Goal: Task Accomplishment & Management: Manage account settings

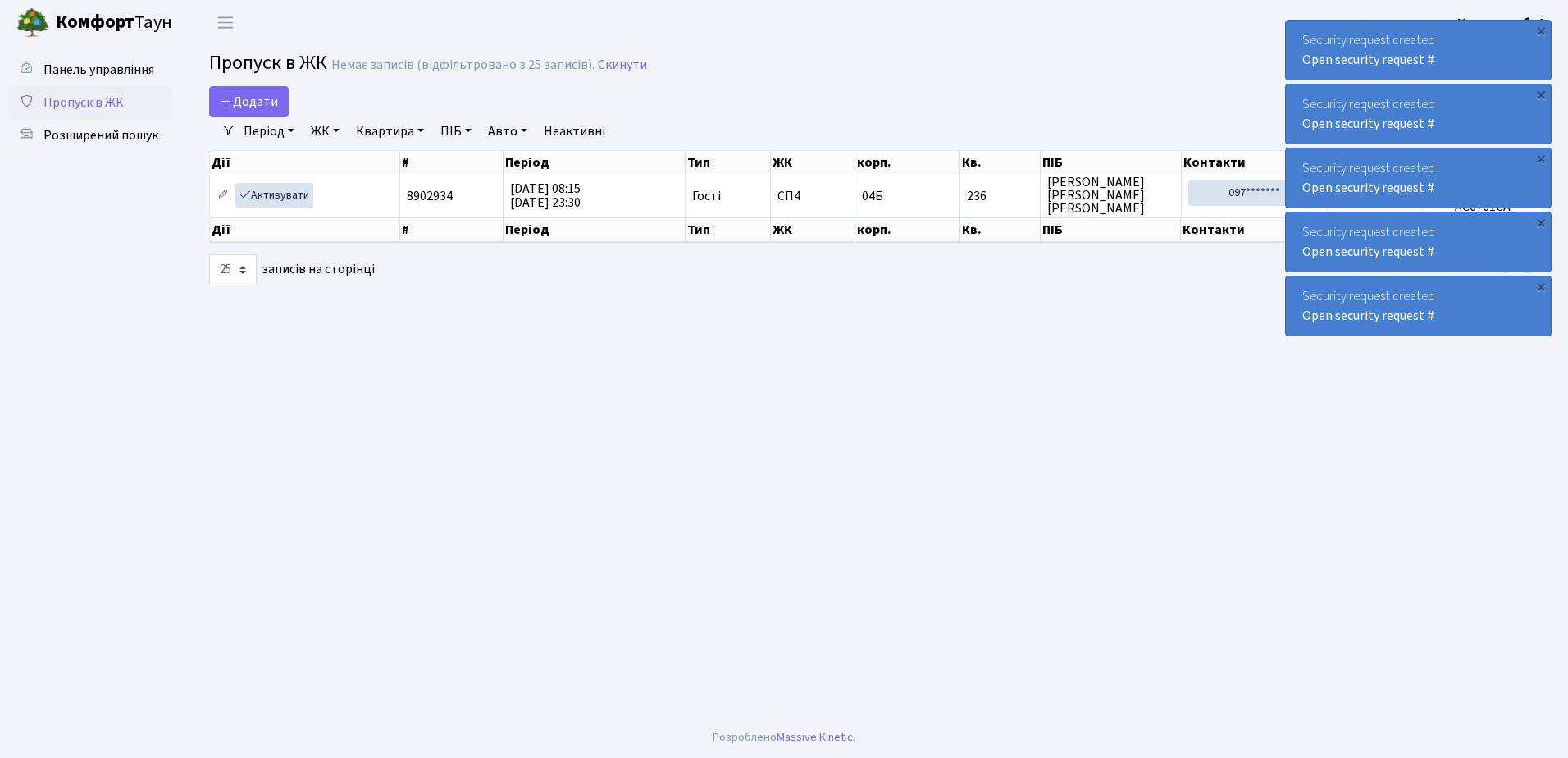
select select "25"
click at [1542, 29] on div "×" at bounding box center [1541, 31] width 16 height 16
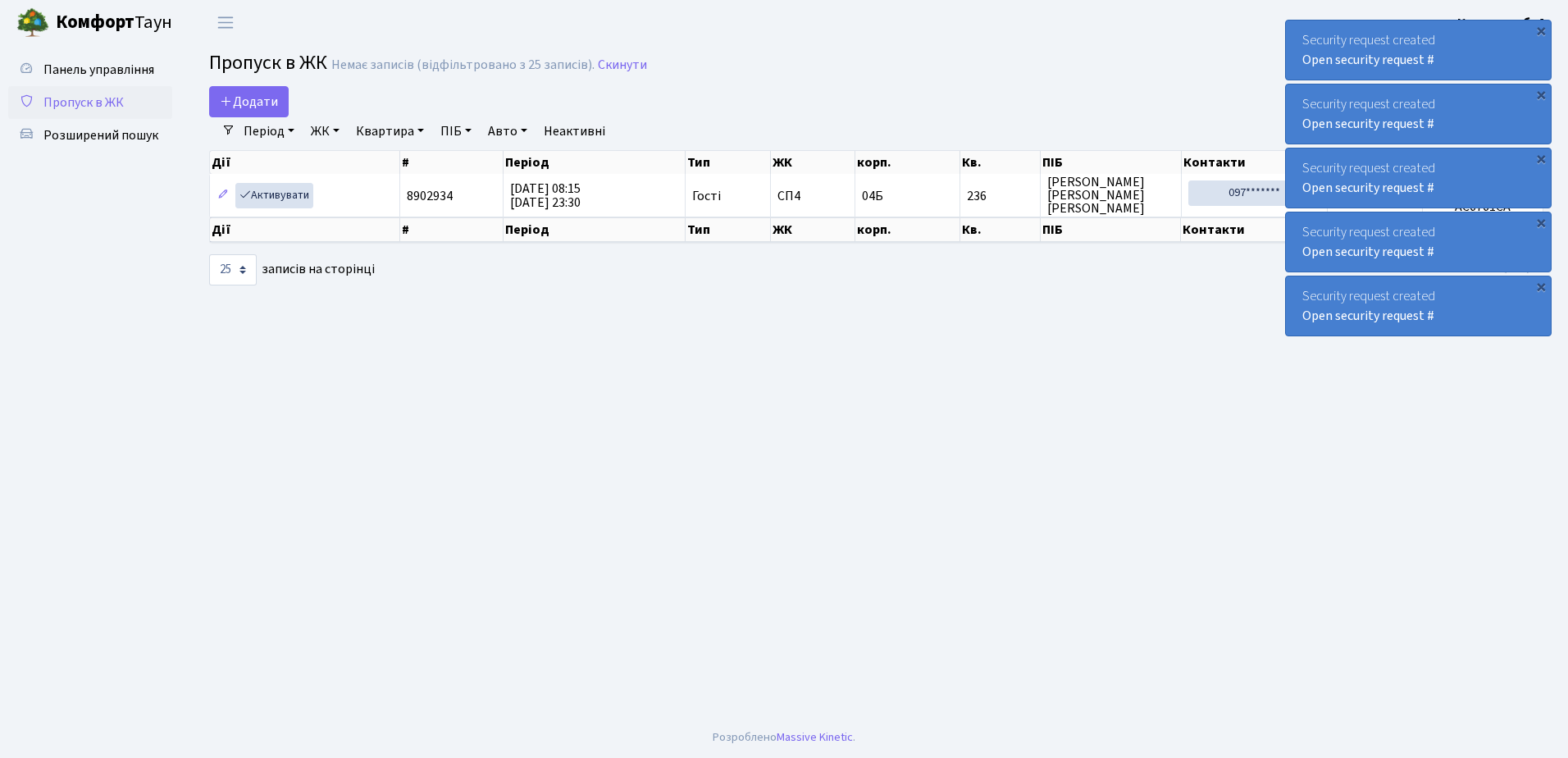
click at [1542, 29] on div "×" at bounding box center [1541, 31] width 16 height 16
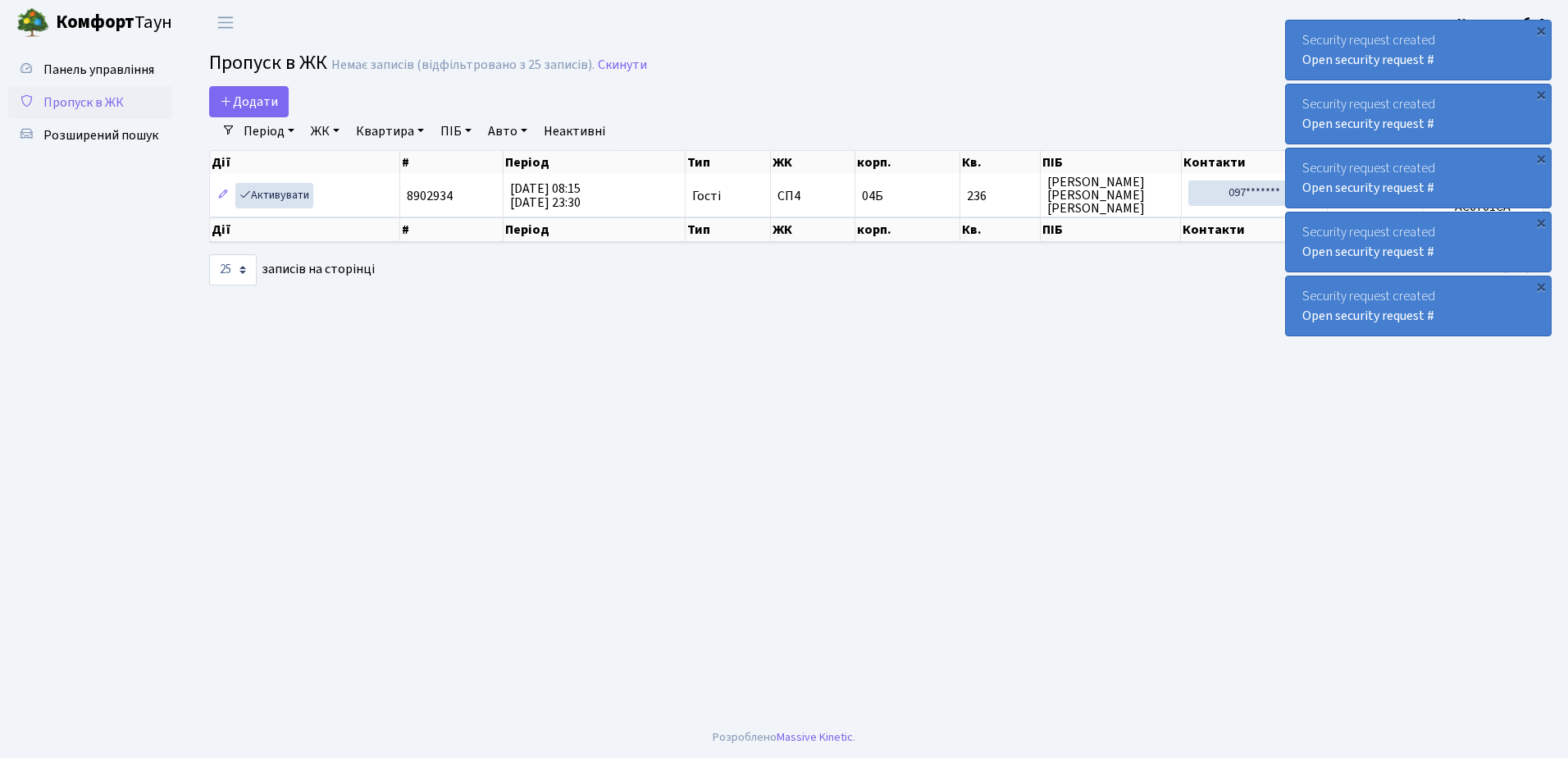
click at [1542, 29] on div "×" at bounding box center [1541, 31] width 16 height 16
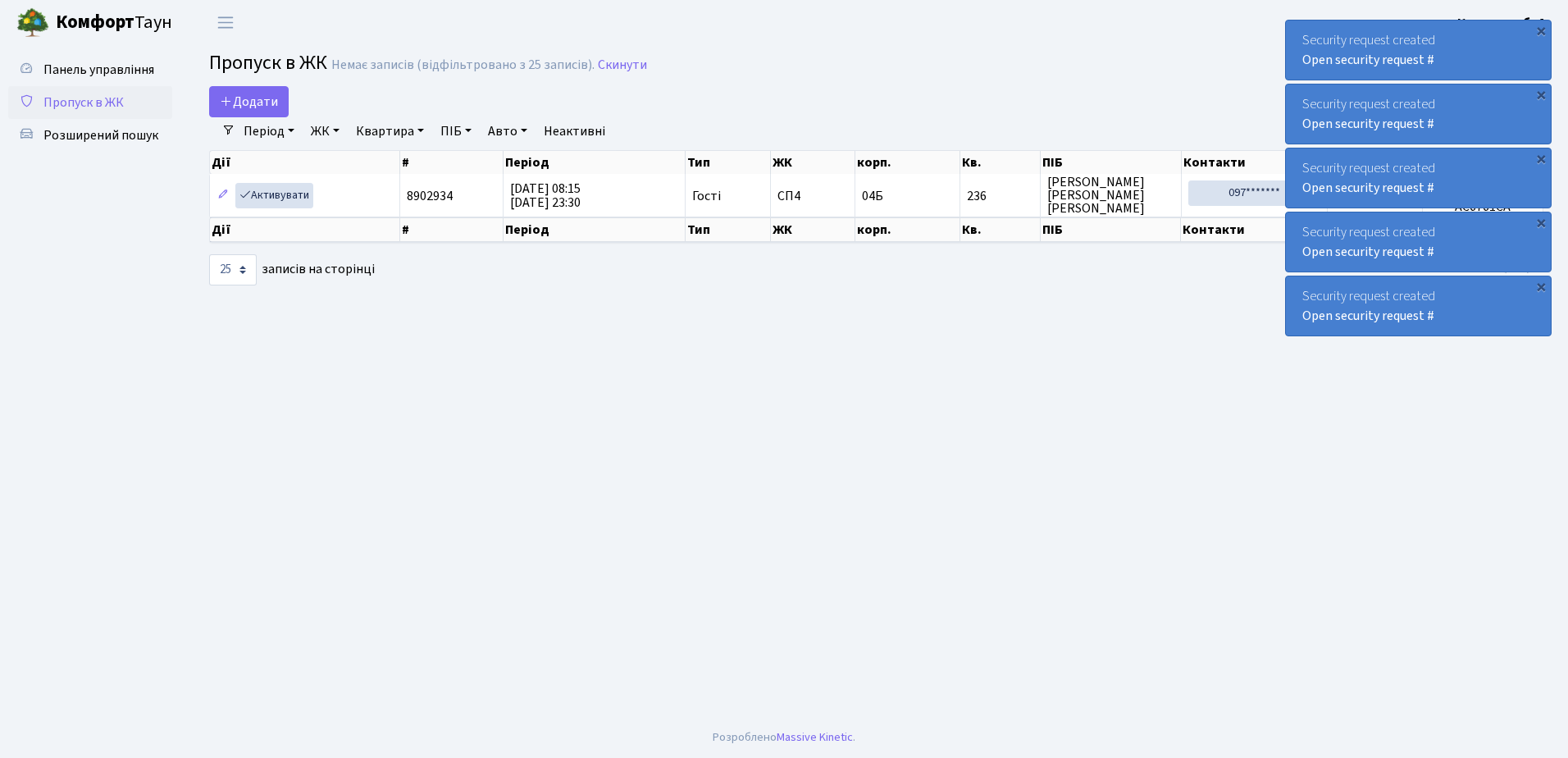
click at [1542, 29] on div "×" at bounding box center [1541, 31] width 16 height 16
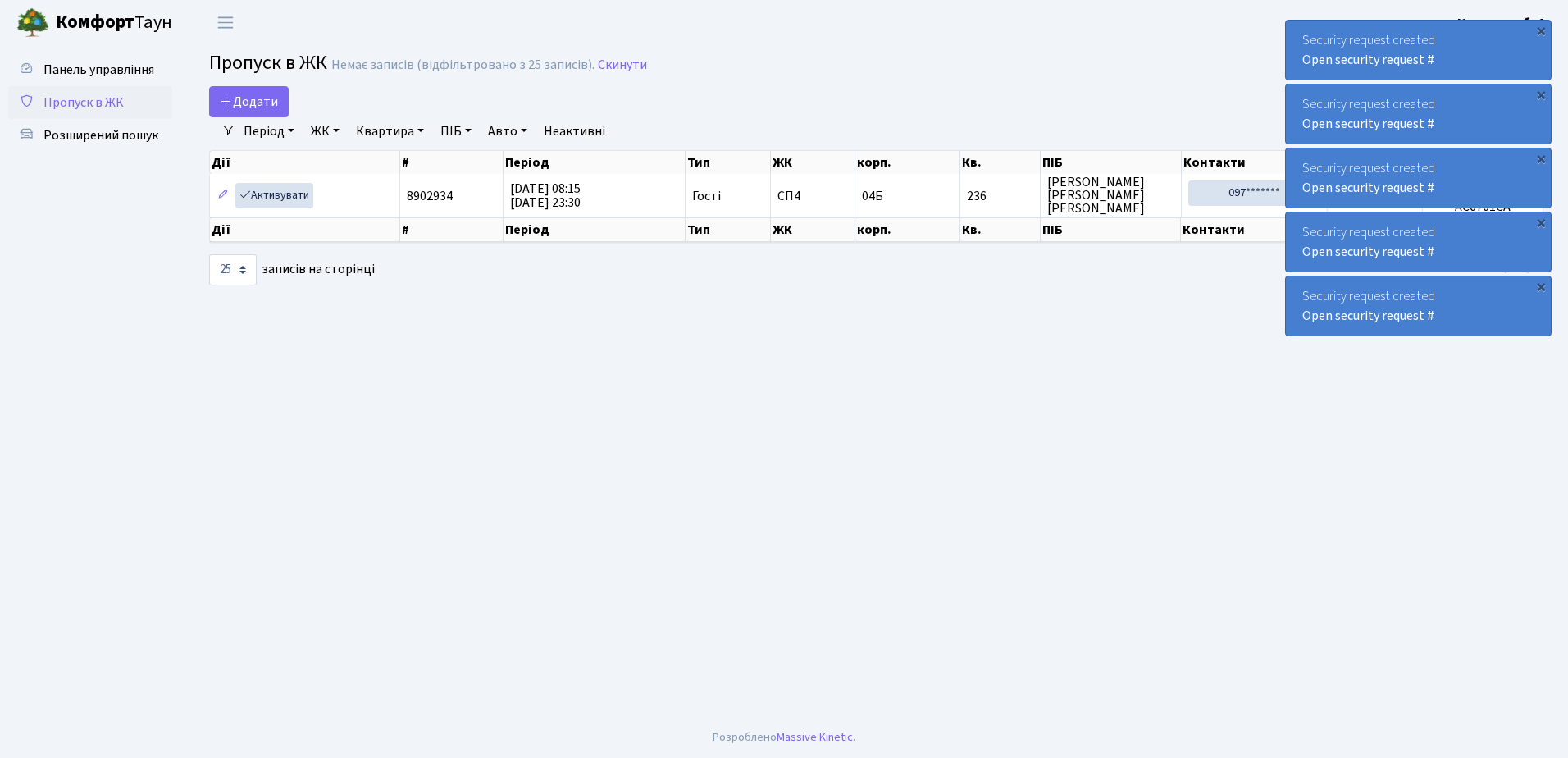
click at [1542, 29] on div "×" at bounding box center [1541, 31] width 16 height 16
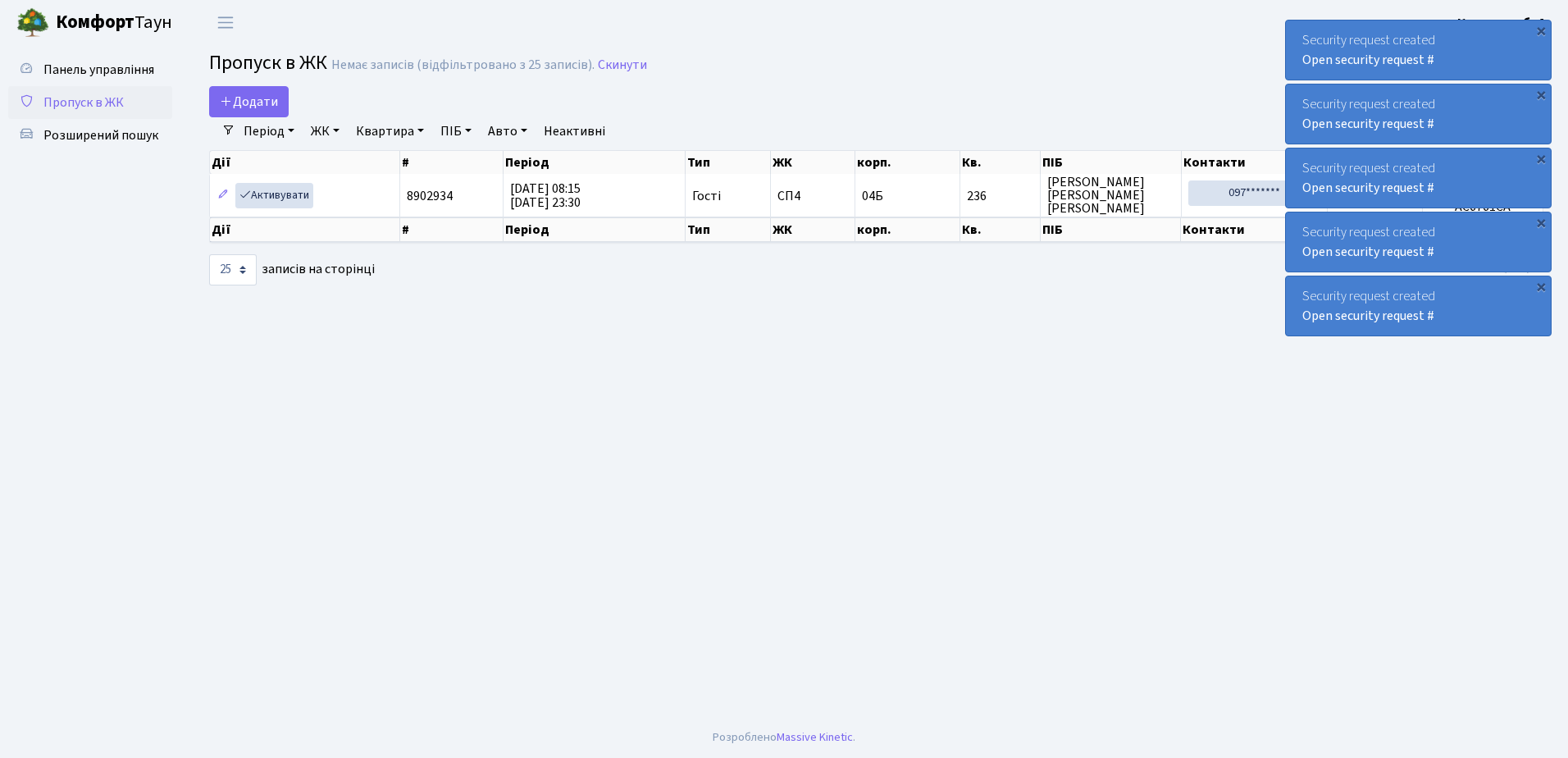
click at [1542, 29] on div "×" at bounding box center [1541, 31] width 16 height 16
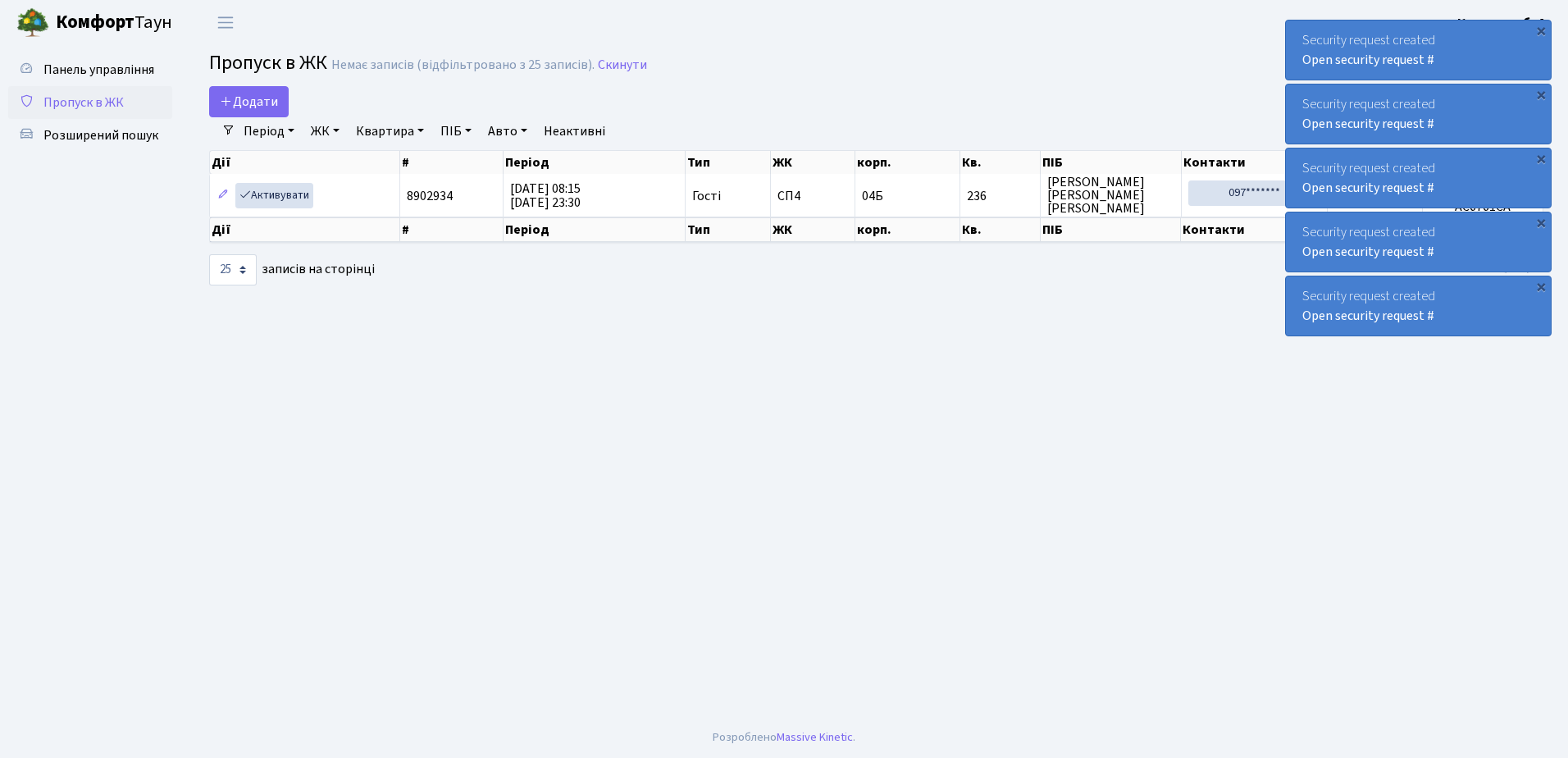
click at [1542, 29] on div "Security request created Open security request # × Security request created Ope…" at bounding box center [1418, 178] width 266 height 323
click at [1542, 29] on div "×" at bounding box center [1541, 31] width 16 height 16
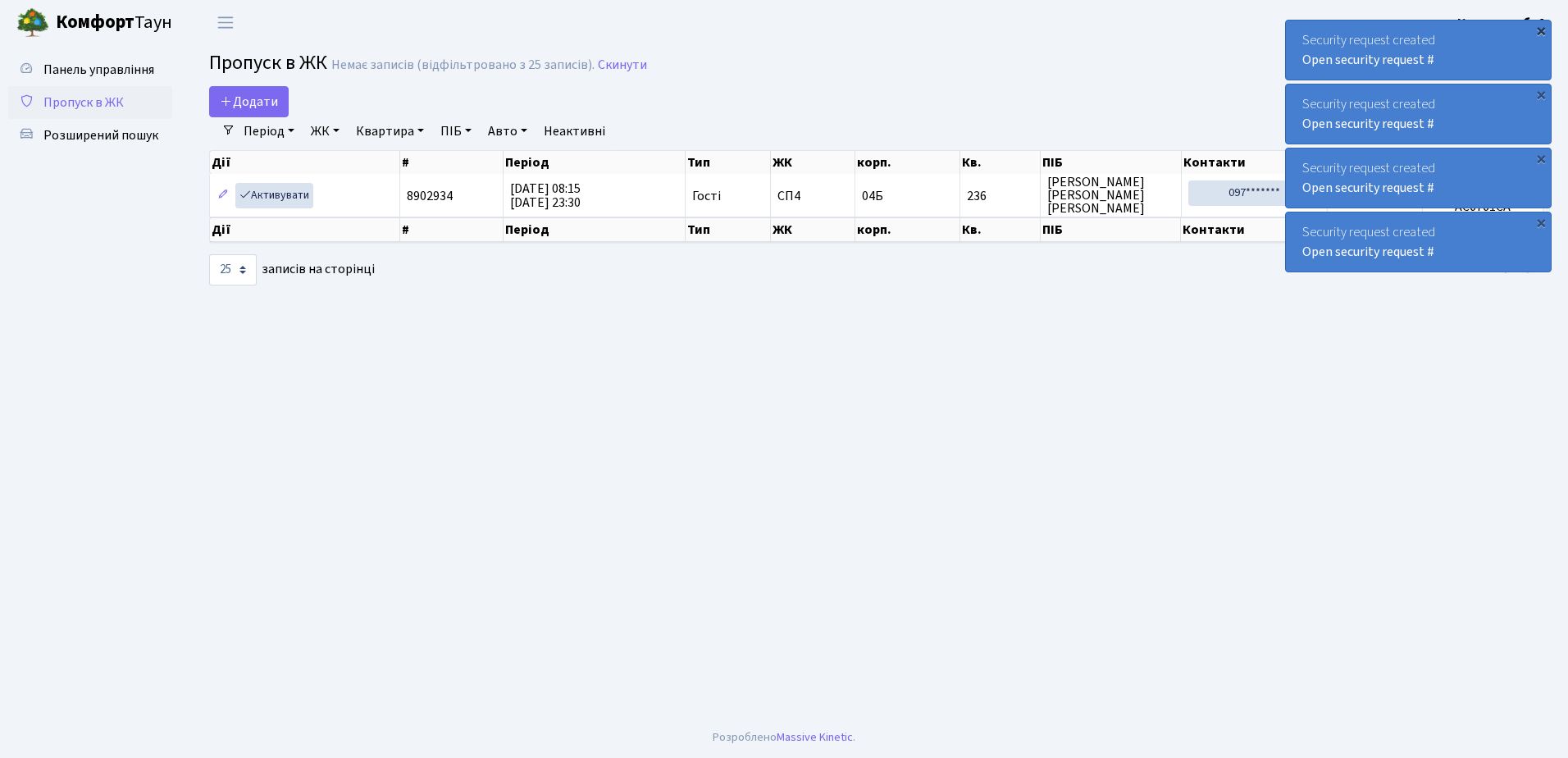
click at [1542, 29] on div "×" at bounding box center [1541, 31] width 16 height 16
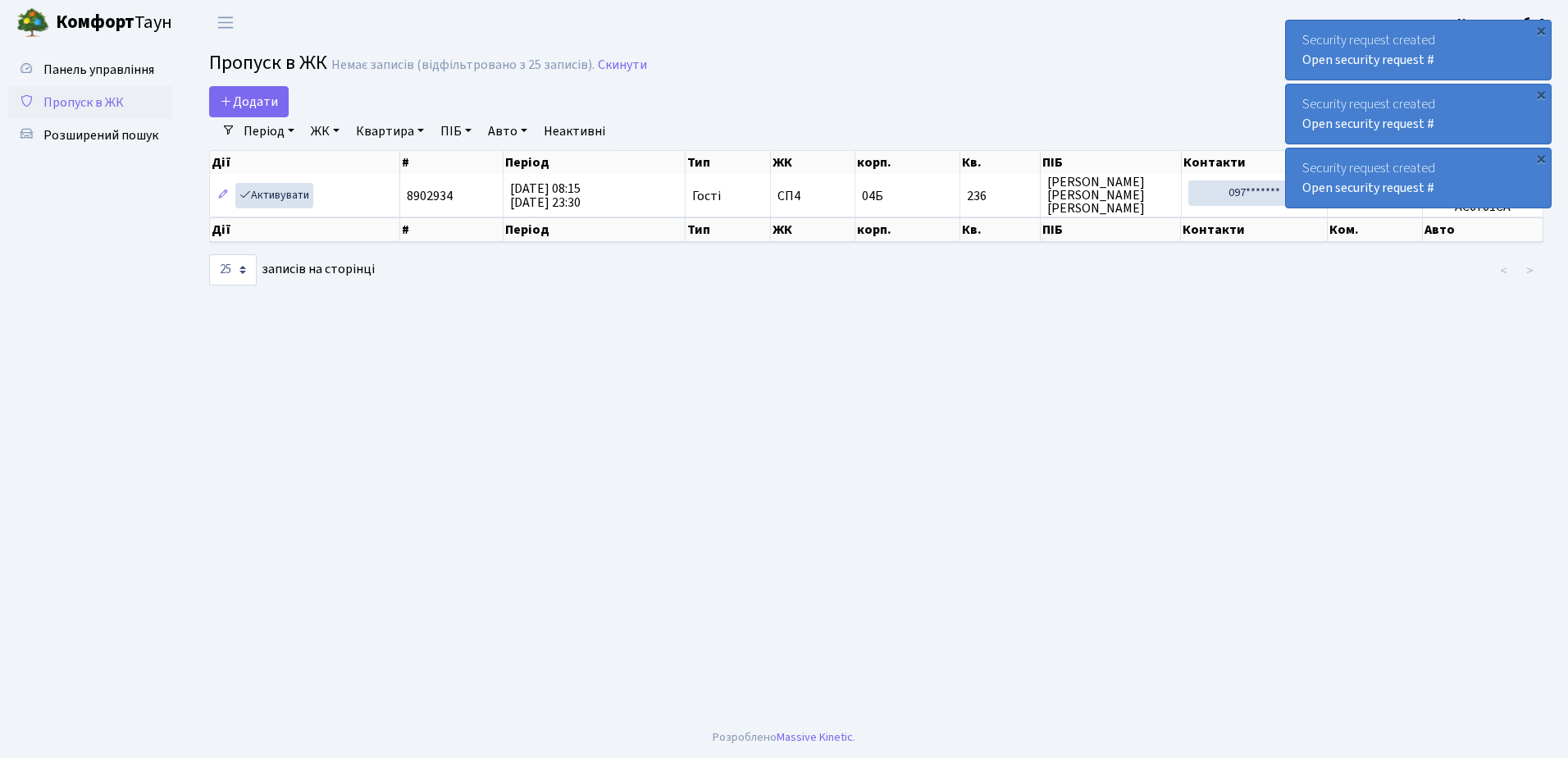
click at [1542, 29] on div "×" at bounding box center [1541, 31] width 16 height 16
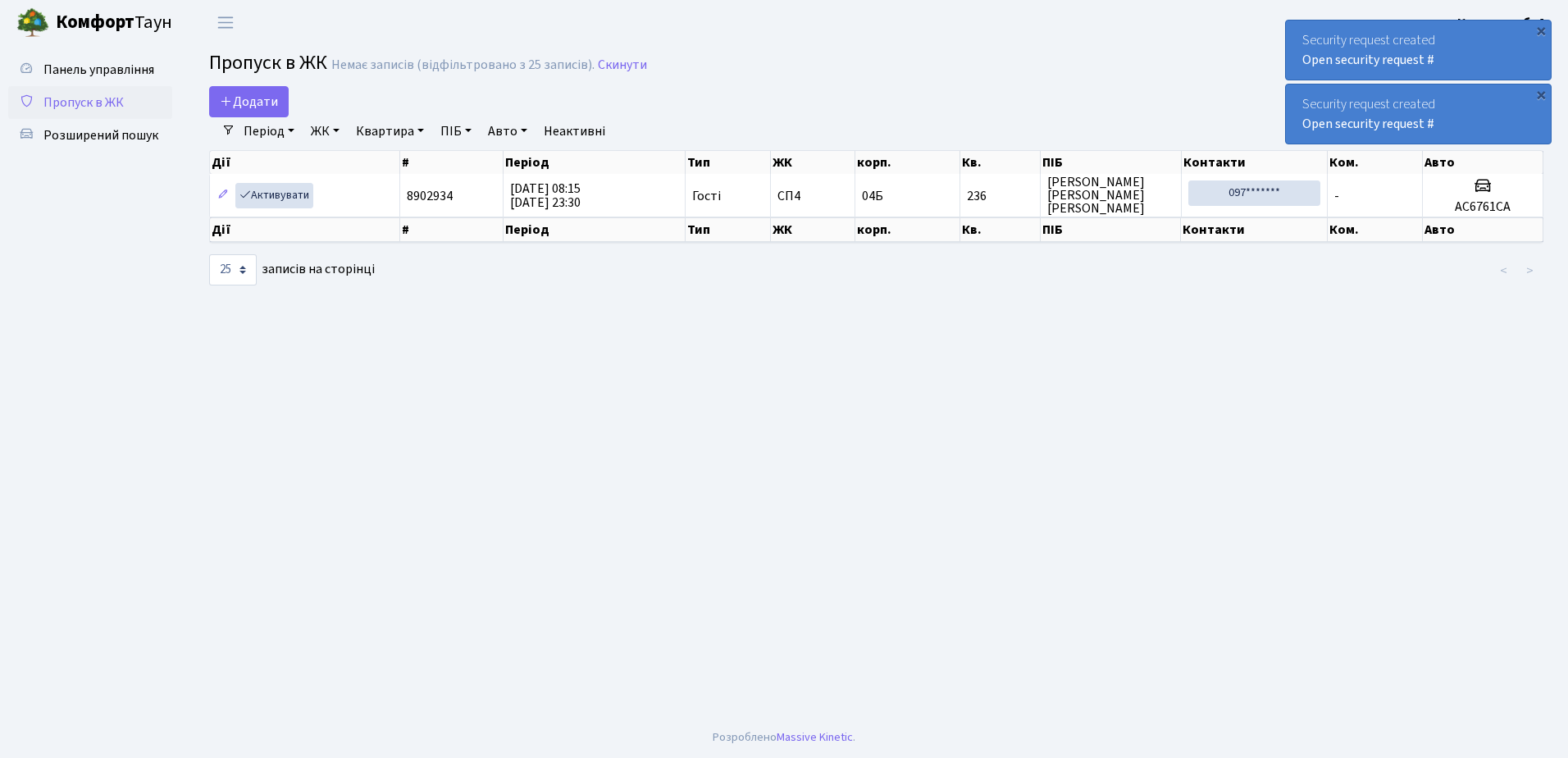
click at [1542, 29] on div "×" at bounding box center [1541, 31] width 16 height 16
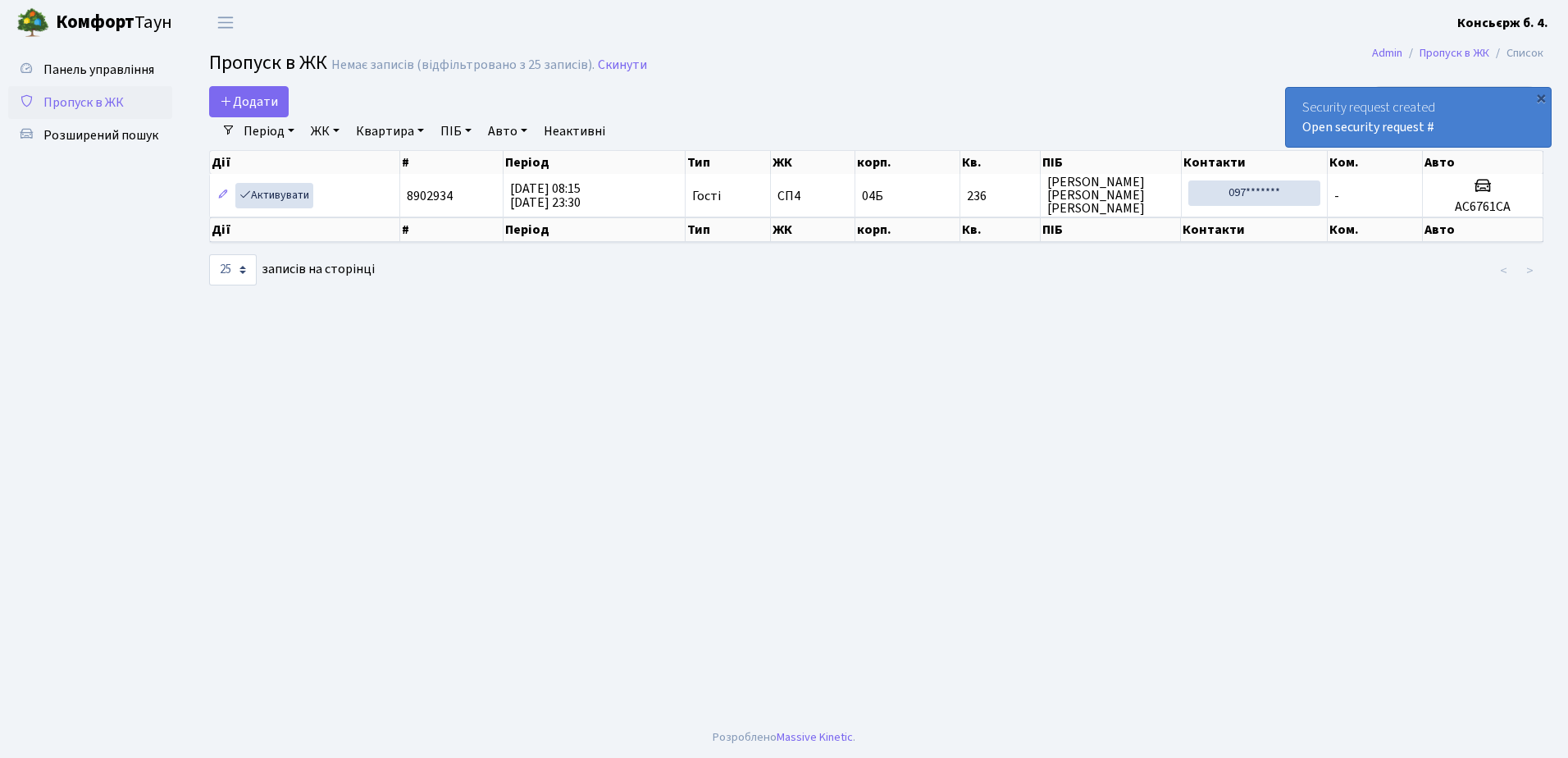
click at [1542, 89] on div "×" at bounding box center [1541, 97] width 16 height 16
